Goal: Information Seeking & Learning: Find specific fact

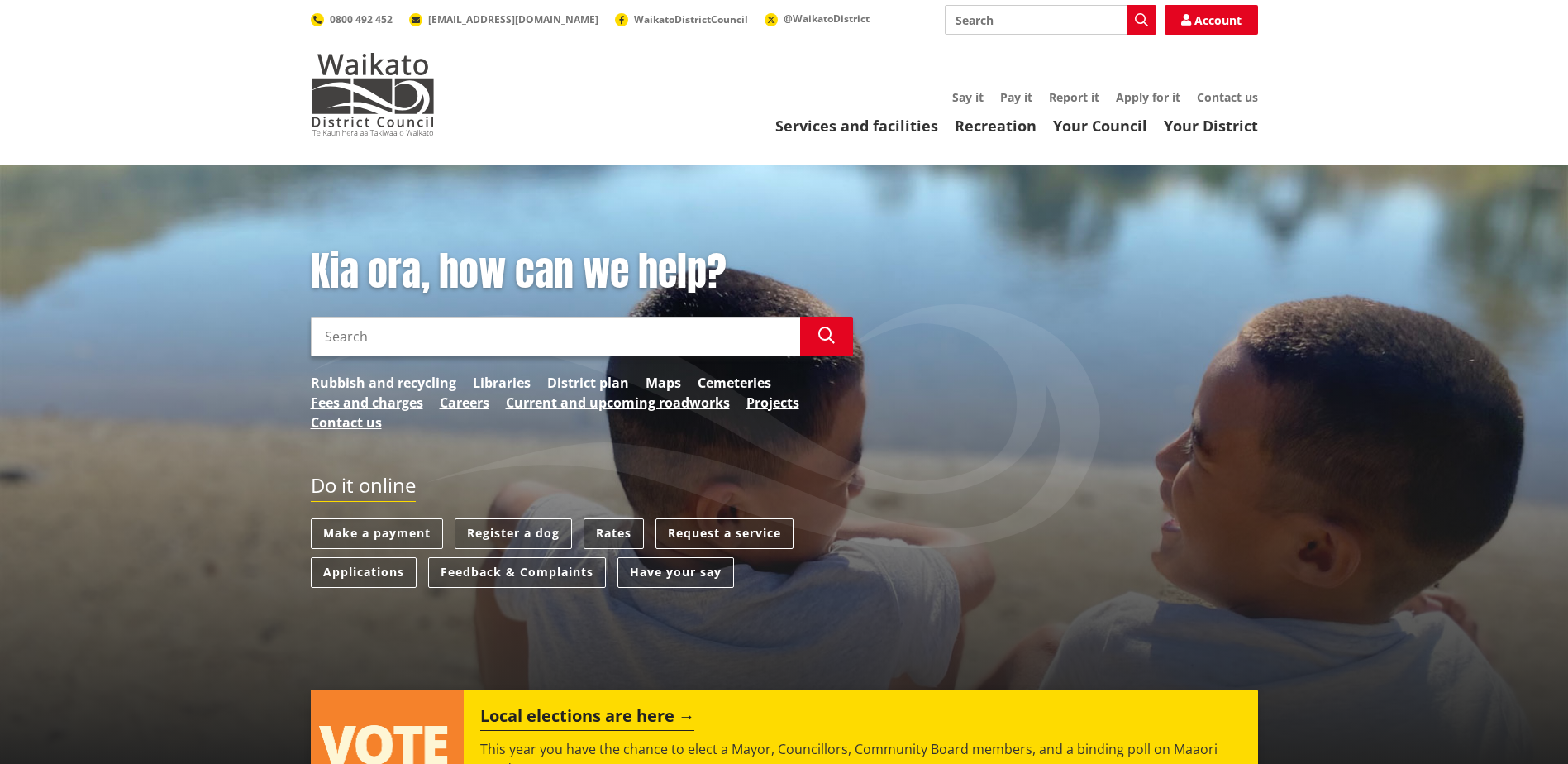
click at [617, 530] on link "Rates" at bounding box center [614, 533] width 60 height 30
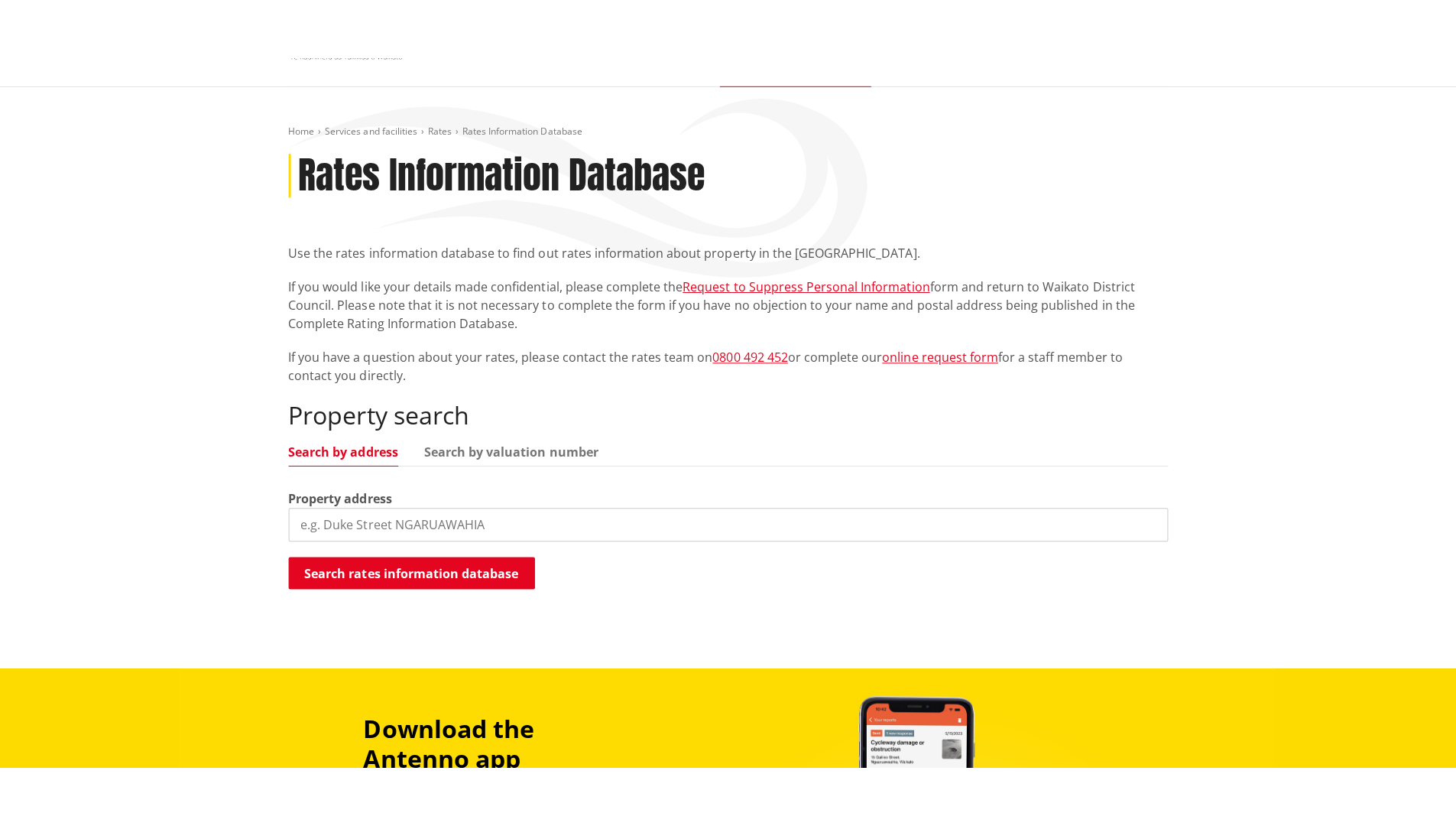
scroll to position [153, 0]
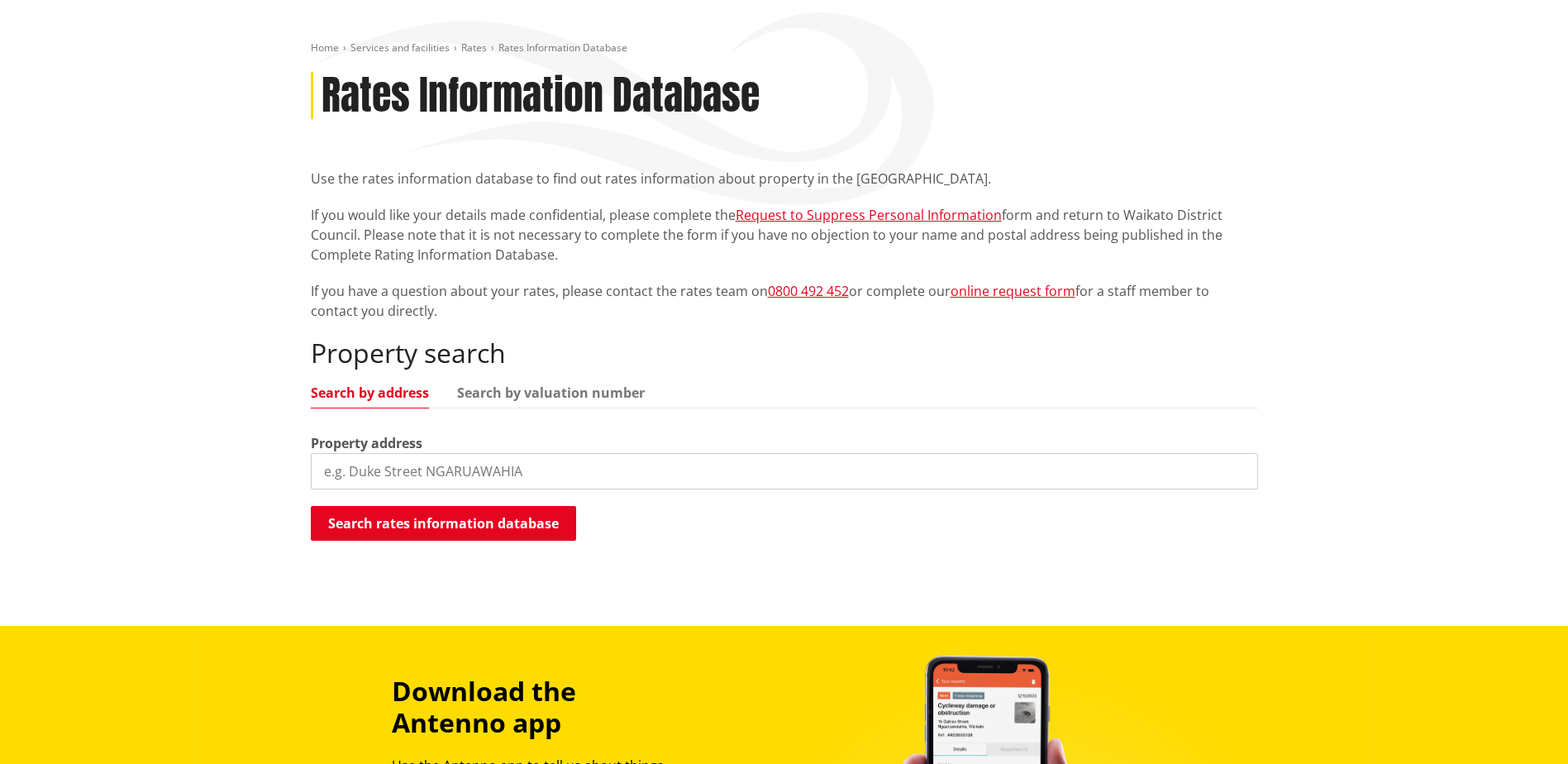
click at [446, 471] on input "search" at bounding box center [784, 471] width 947 height 37
type input "t"
type input "5 totua"
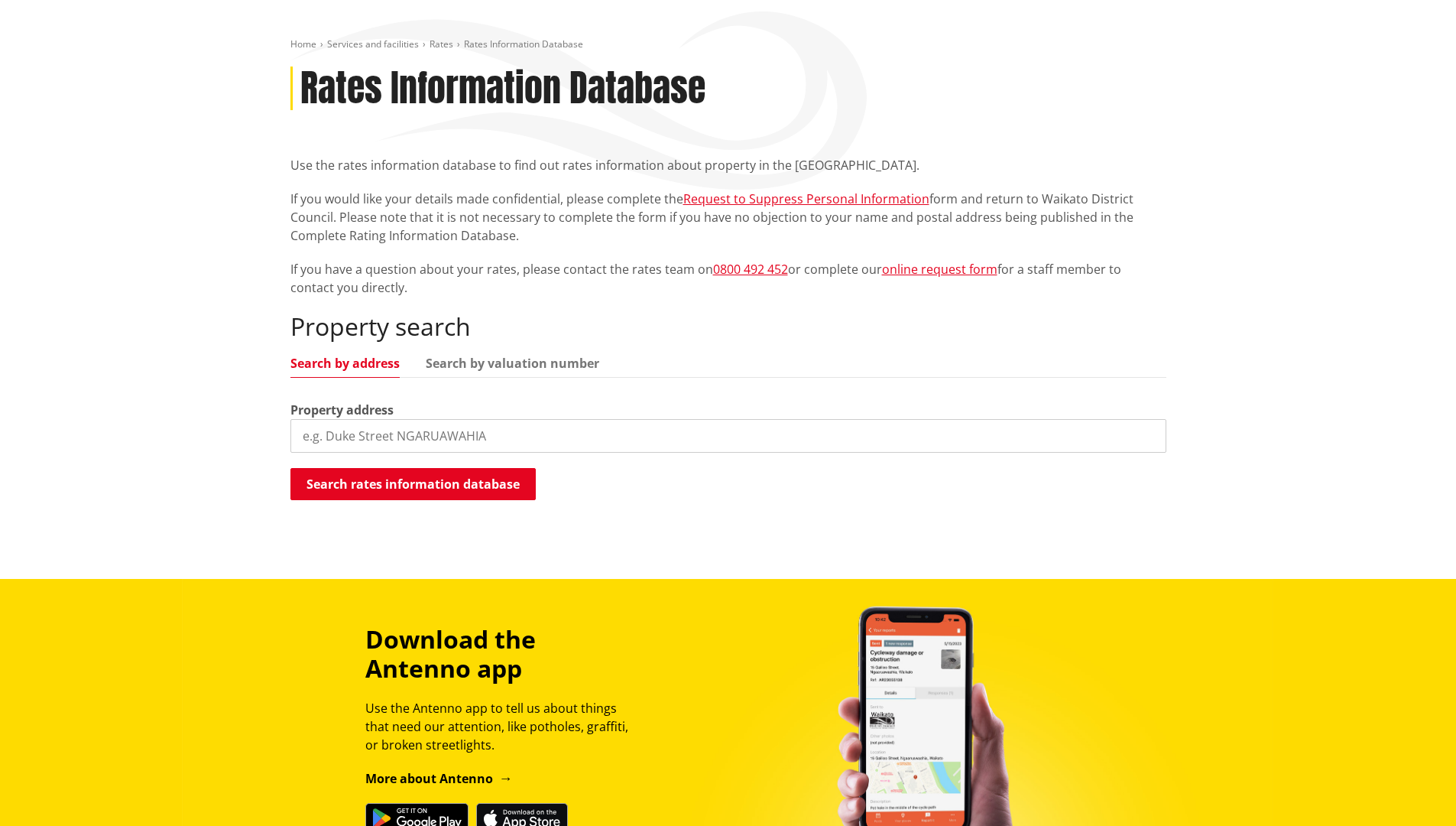
click at [405, 435] on input "search" at bounding box center [729, 436] width 876 height 34
type input "[STREET_ADDRESS]"
click at [410, 470] on button "Search rates information database" at bounding box center [414, 484] width 246 height 32
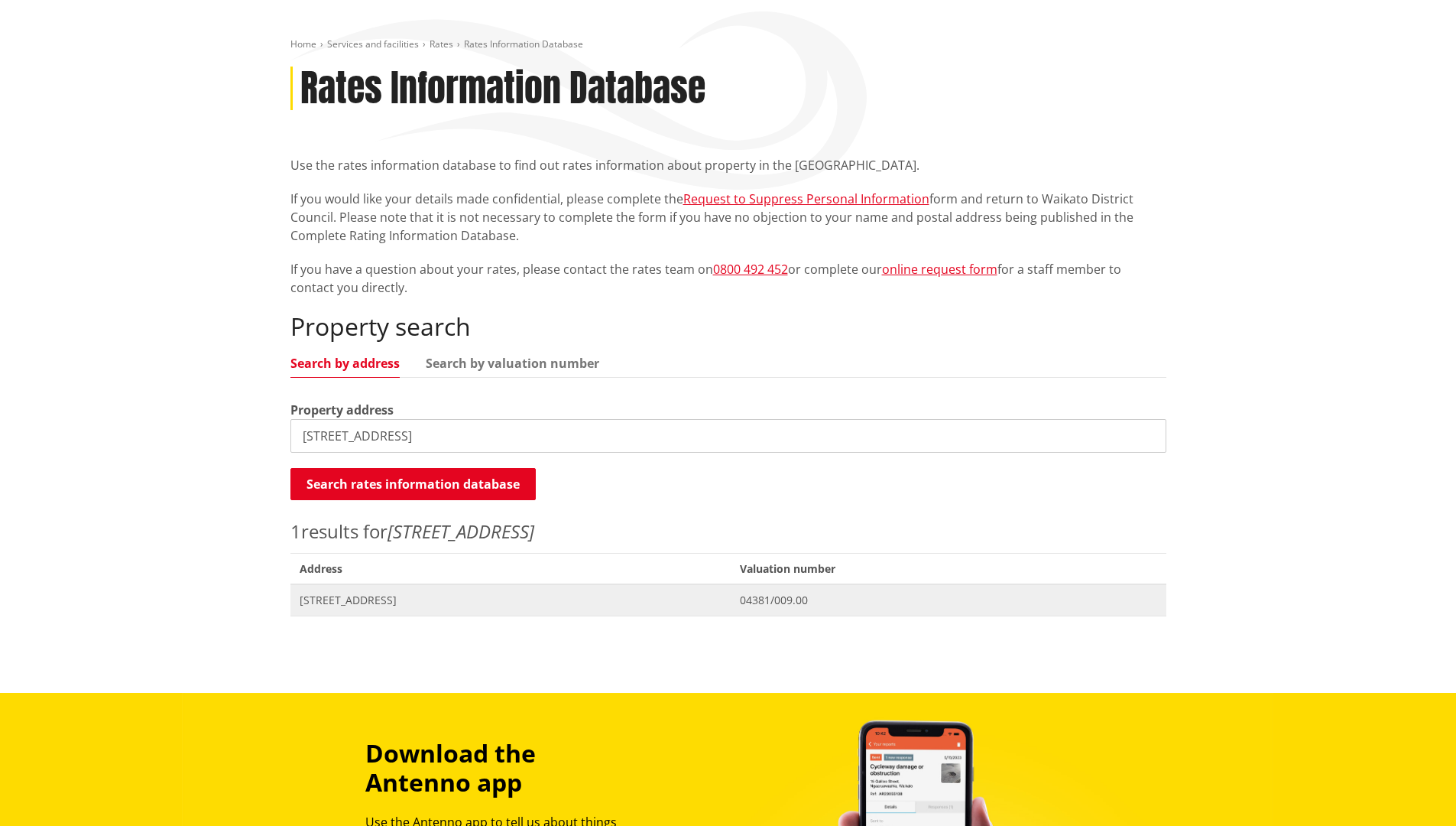
click at [428, 602] on span "[STREET_ADDRESS]" at bounding box center [511, 600] width 423 height 16
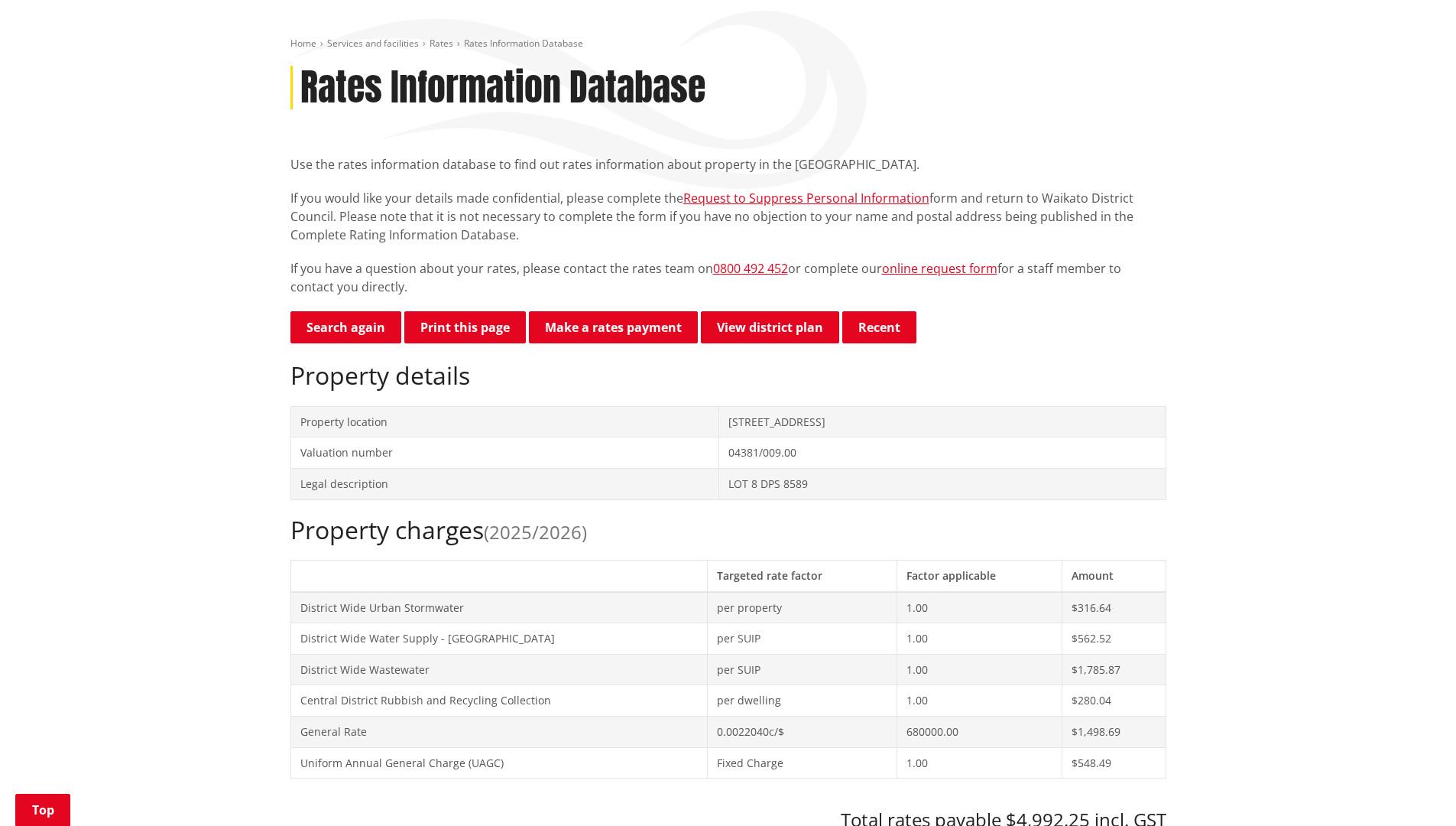
scroll to position [153, 0]
drag, startPoint x: 292, startPoint y: 389, endPoint x: 269, endPoint y: 374, distance: 27.5
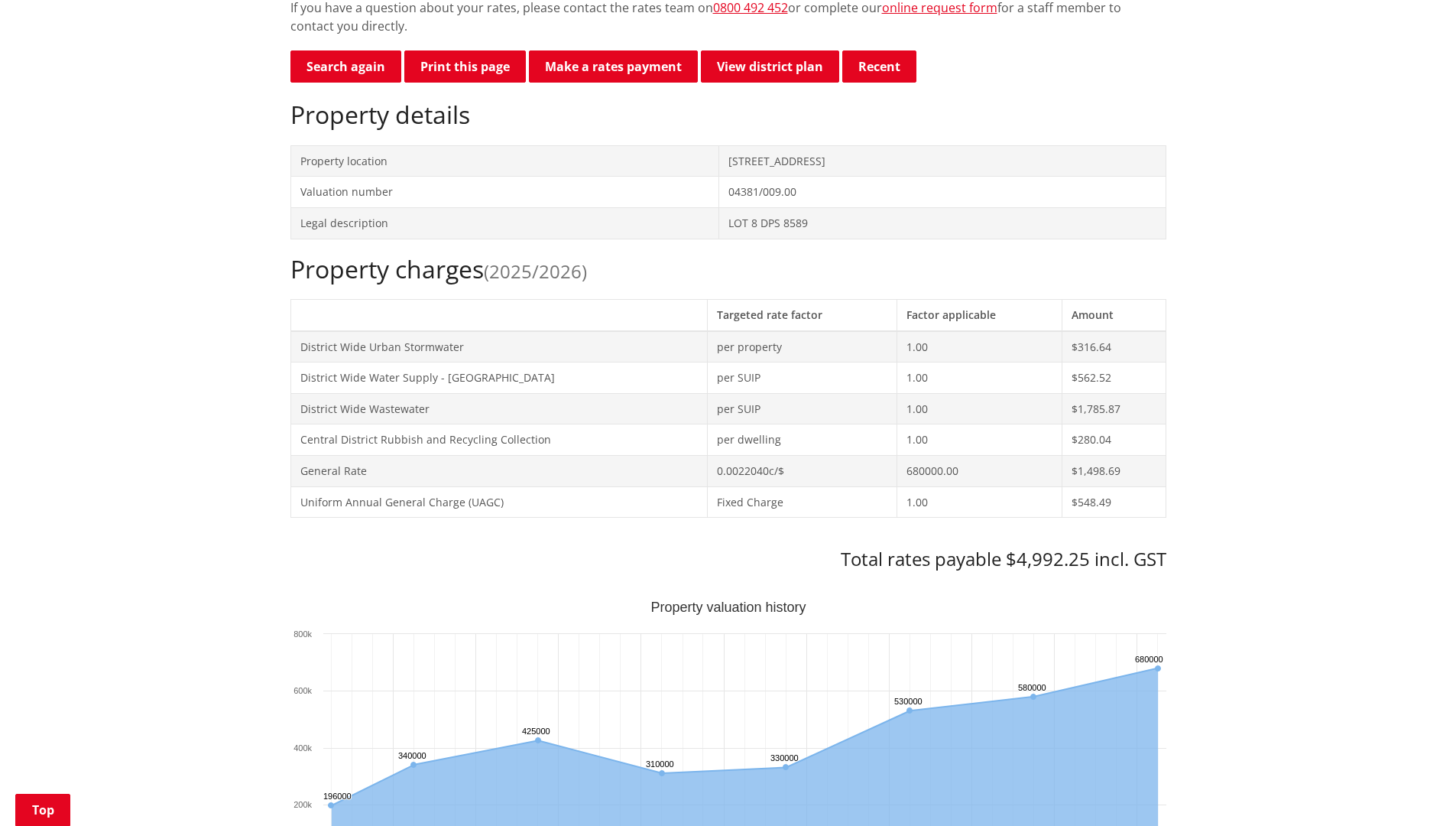
scroll to position [452, 0]
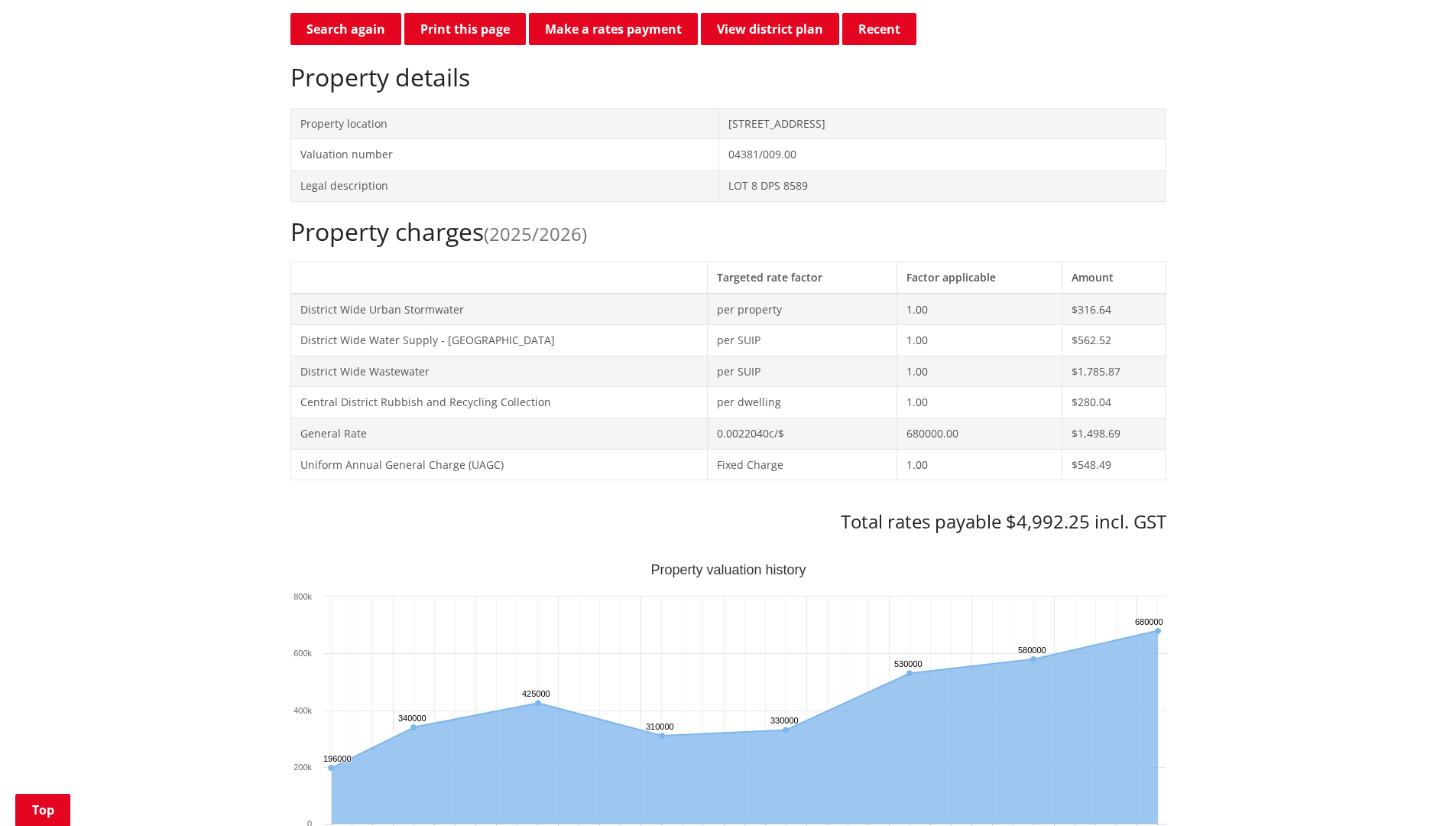
click at [95, 670] on div "Home Services and facilities Rates Rates Information Database Rates Information…" at bounding box center [728, 741] width 1456 height 2082
drag, startPoint x: 152, startPoint y: 624, endPoint x: 145, endPoint y: 673, distance: 49.5
click at [145, 673] on div "Home Services and facilities Rates Rates Information Database Rates Information…" at bounding box center [728, 741] width 1456 height 2082
click at [37, 816] on link "Top" at bounding box center [43, 809] width 55 height 32
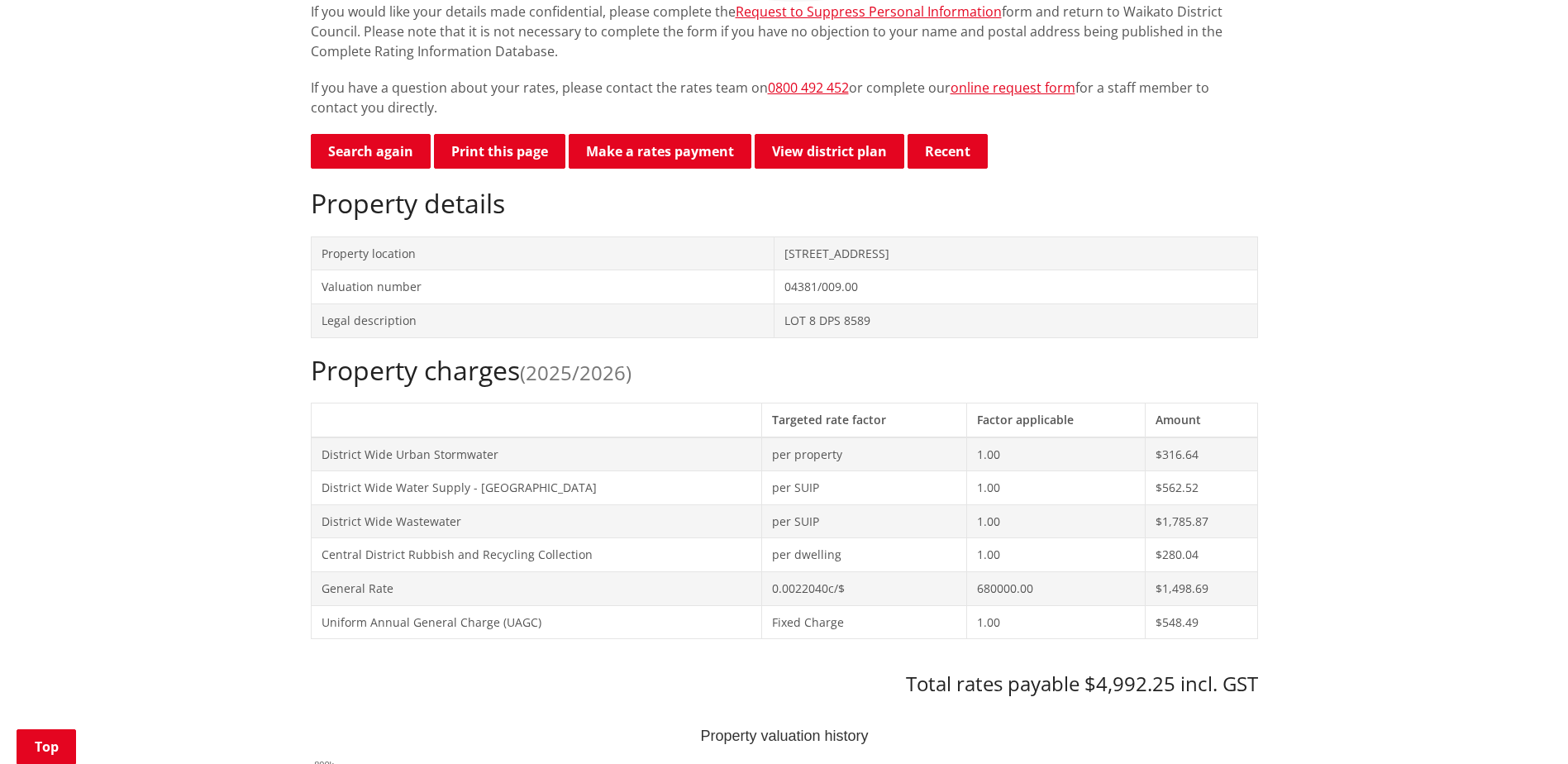
scroll to position [331, 0]
